Goal: Use online tool/utility: Utilize a website feature to perform a specific function

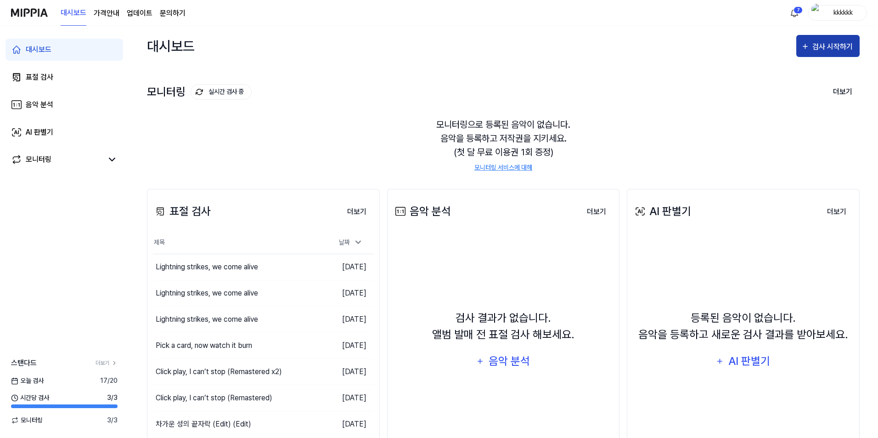
click at [837, 46] on div "검사 시작하기" at bounding box center [833, 47] width 43 height 12
drag, startPoint x: 326, startPoint y: 62, endPoint x: 113, endPoint y: 63, distance: 212.6
click at [322, 62] on div "대시보드 검사 시작하기" at bounding box center [503, 46] width 713 height 40
click at [51, 71] on link "표절 검사" at bounding box center [65, 77] width 118 height 22
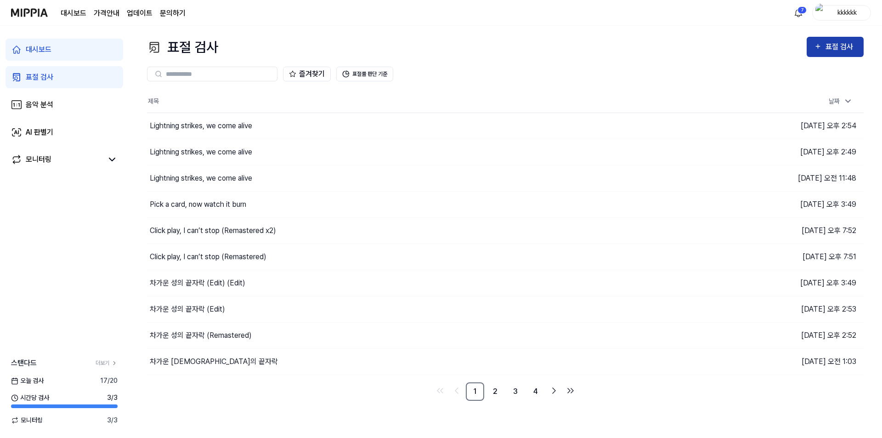
click at [850, 46] on div "표절 검사" at bounding box center [840, 47] width 31 height 12
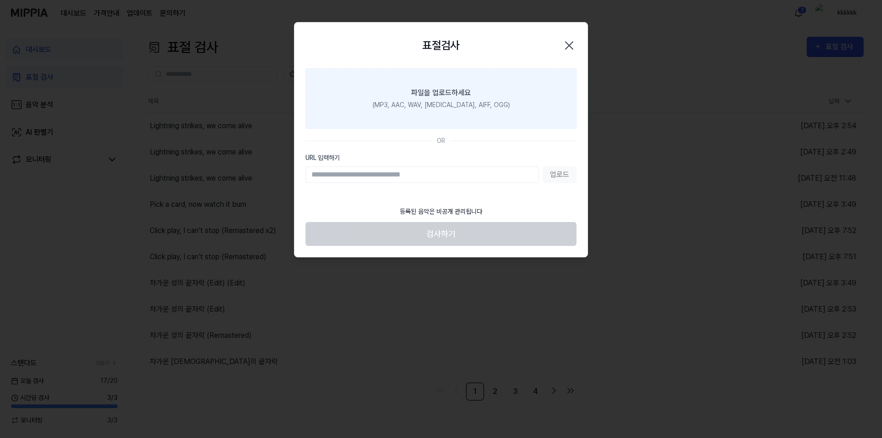
click at [451, 105] on div "(MP3, AAC, WAV, [MEDICAL_DATA], AIFF, OGG)" at bounding box center [440, 105] width 137 height 10
click at [0, 0] on input "파일을 업로드하세요 (MP3, AAC, WAV, [MEDICAL_DATA], AIFF, OGG)" at bounding box center [0, 0] width 0 height 0
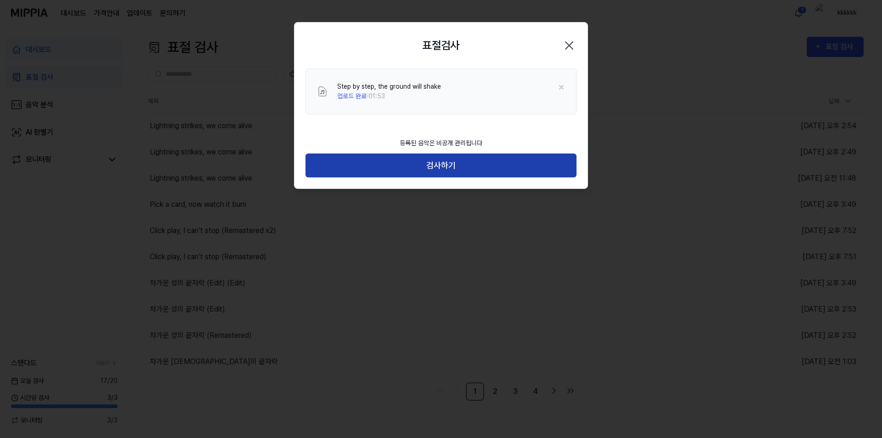
click at [441, 157] on button "검사하기" at bounding box center [440, 165] width 271 height 24
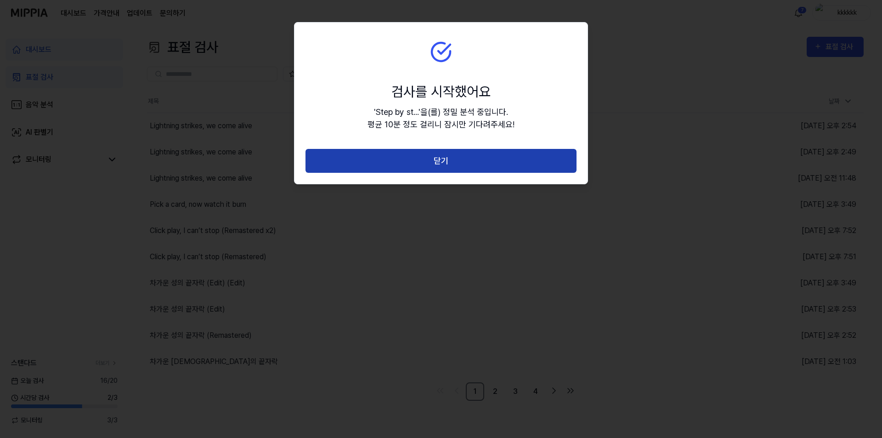
click at [449, 166] on button "닫기" at bounding box center [440, 161] width 271 height 24
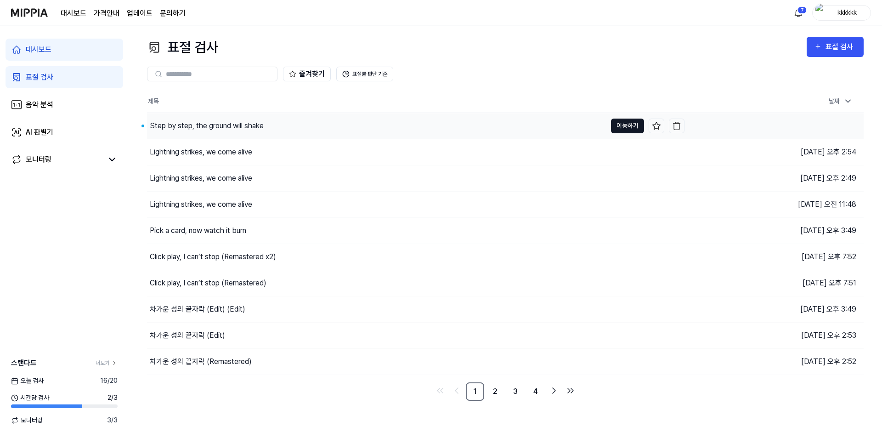
click at [634, 126] on button "이동하기" at bounding box center [627, 125] width 33 height 15
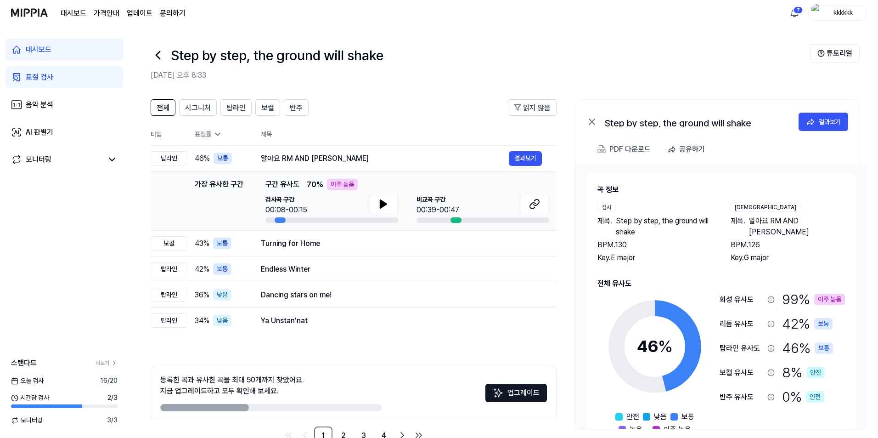
click at [649, 58] on div "Step by step, the ground will shake" at bounding box center [480, 55] width 659 height 22
click at [531, 159] on button "결과보기" at bounding box center [525, 158] width 33 height 15
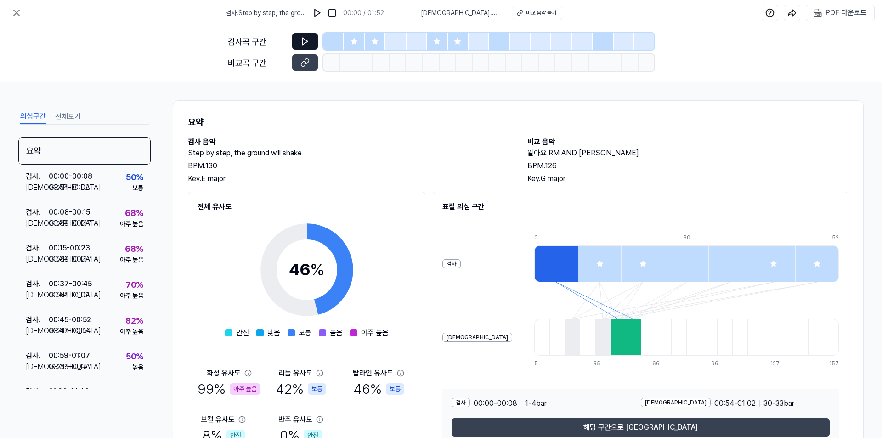
click at [309, 33] on button at bounding box center [305, 41] width 26 height 17
